Goal: Task Accomplishment & Management: Use online tool/utility

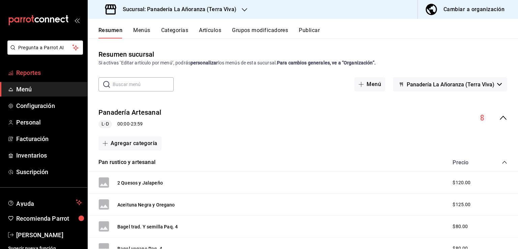
click at [38, 77] on link "Reportes" at bounding box center [43, 72] width 87 height 15
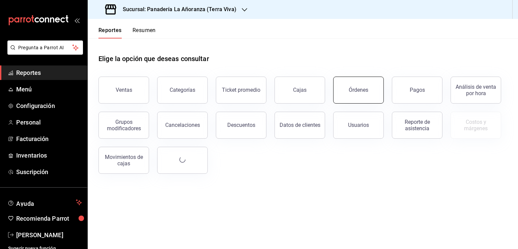
click at [365, 84] on button "Órdenes" at bounding box center [358, 90] width 51 height 27
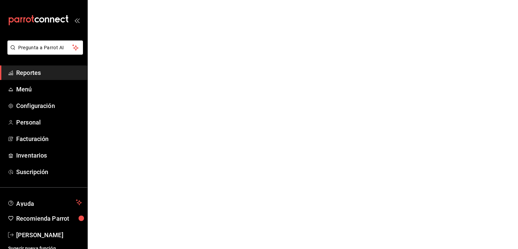
click at [33, 76] on span "Reportes" at bounding box center [49, 72] width 66 height 9
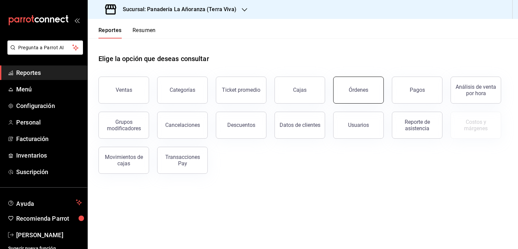
click at [357, 96] on button "Órdenes" at bounding box center [358, 90] width 51 height 27
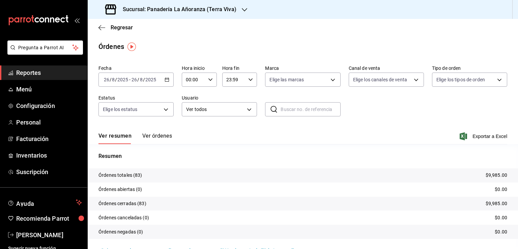
click at [245, 11] on div "Sucursal: Panadería La Añoranza (Terra Viva)" at bounding box center [171, 9] width 157 height 19
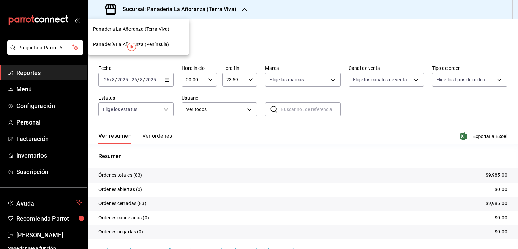
click at [156, 43] on span "Panadería La Añoranza (Península)" at bounding box center [131, 44] width 76 height 7
